Goal: Find specific page/section: Find specific page/section

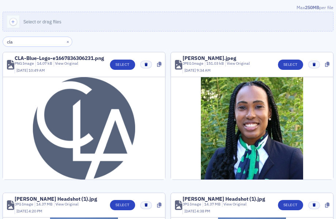
type input "cla"
click at [43, 129] on img at bounding box center [84, 128] width 102 height 102
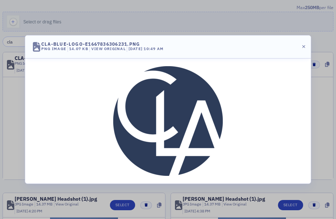
click at [152, 121] on img at bounding box center [168, 121] width 110 height 110
click at [304, 45] on icon "button" at bounding box center [303, 47] width 3 height 4
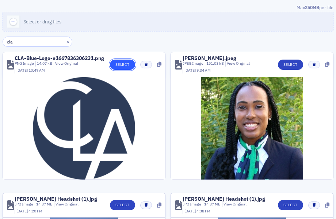
click at [122, 65] on button "Select" at bounding box center [122, 65] width 25 height 10
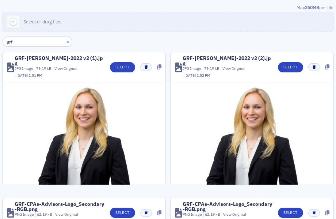
scroll to position [88, 0]
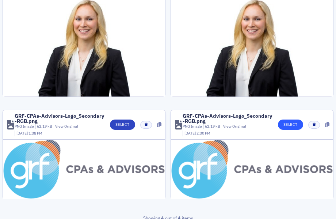
type input "grf"
click at [290, 123] on button "Select" at bounding box center [290, 124] width 25 height 10
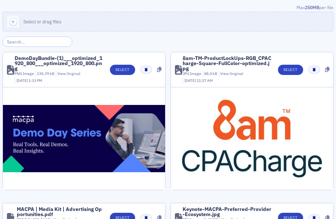
click at [43, 41] on input "search" at bounding box center [38, 42] width 70 height 10
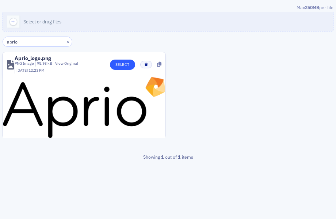
type input "aprio"
click at [117, 65] on button "Select" at bounding box center [122, 65] width 25 height 10
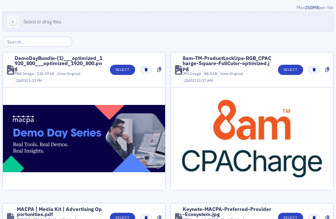
click at [26, 39] on input "search" at bounding box center [38, 42] width 70 height 10
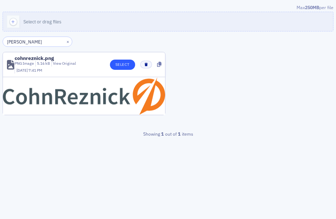
type input "cohn"
click at [117, 67] on button "Select" at bounding box center [122, 65] width 25 height 10
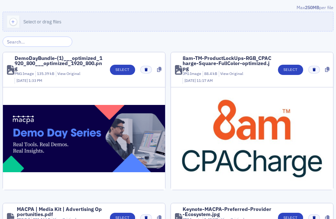
click at [39, 41] on input "search" at bounding box center [38, 42] width 70 height 10
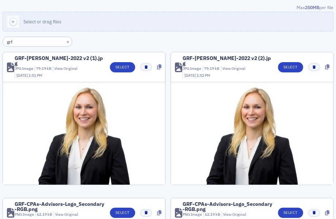
scroll to position [74, 0]
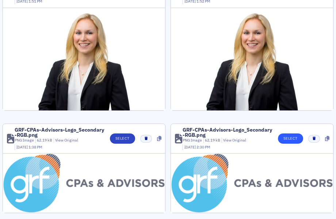
type input "grf"
click at [280, 135] on button "Select" at bounding box center [290, 138] width 25 height 10
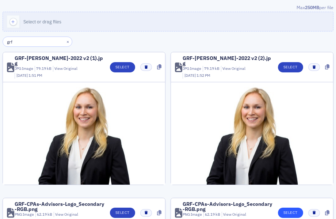
type input "grf"
click at [284, 210] on button "Select" at bounding box center [290, 213] width 25 height 10
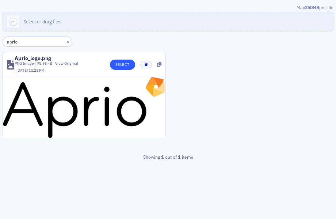
type input "aprio"
click at [129, 61] on button "Select" at bounding box center [122, 65] width 25 height 10
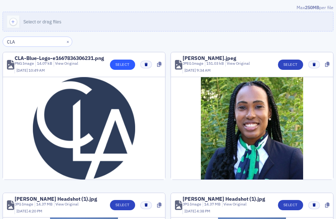
type input "CLA"
click at [120, 66] on button "Select" at bounding box center [122, 65] width 25 height 10
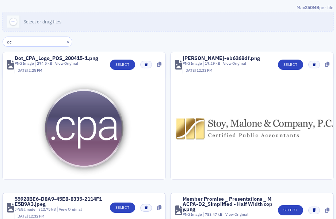
type input "d"
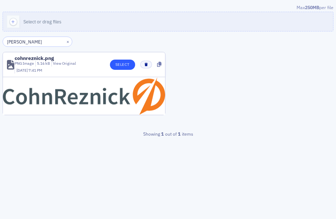
type input "[PERSON_NAME]"
click at [128, 67] on button "Select" at bounding box center [122, 65] width 25 height 10
